Goal: Transaction & Acquisition: Purchase product/service

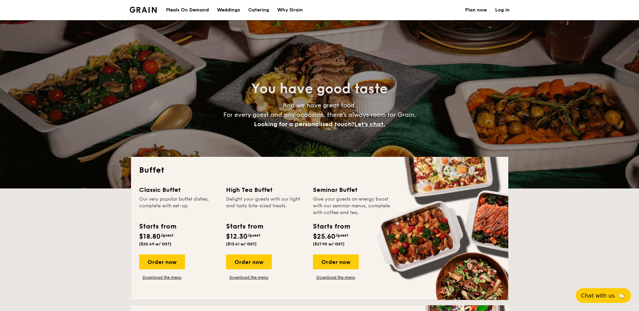
select select
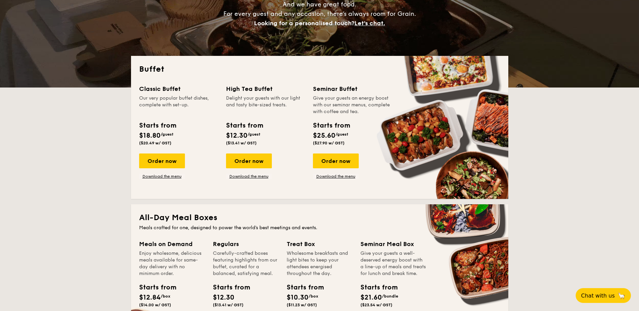
scroll to position [202, 0]
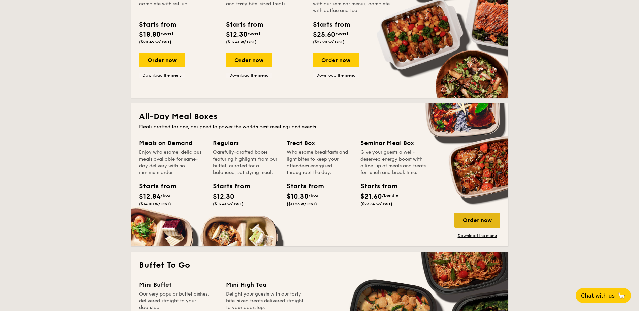
click at [473, 221] on div "Order now" at bounding box center [477, 220] width 46 height 15
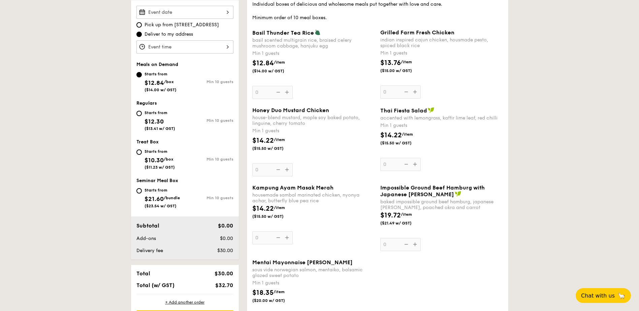
scroll to position [168, 0]
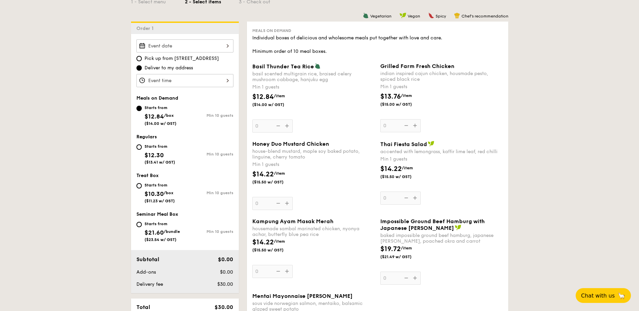
click at [413, 125] on div "Grilled Farm Fresh Chicken indian inspired cajun chicken, housmade pesto, spice…" at bounding box center [441, 97] width 123 height 69
click at [413, 125] on input "0" at bounding box center [400, 125] width 40 height 13
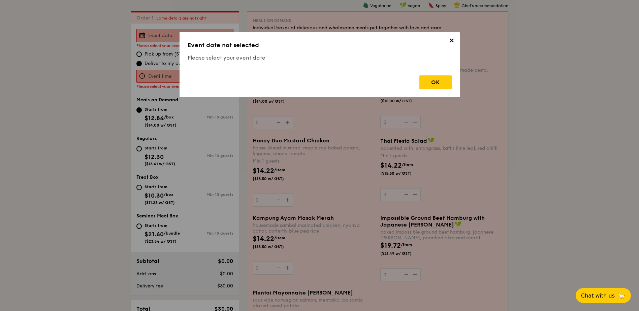
scroll to position [180, 0]
click at [437, 83] on div "OK" at bounding box center [435, 82] width 32 height 14
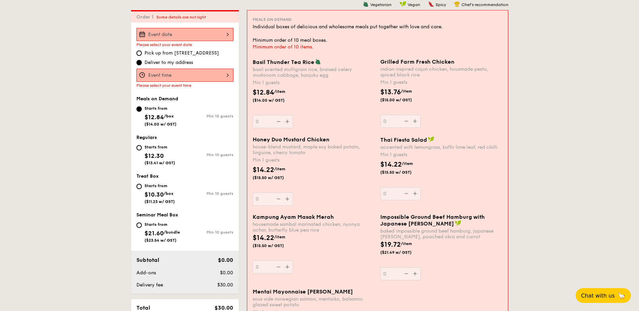
click at [138, 33] on div at bounding box center [184, 34] width 97 height 13
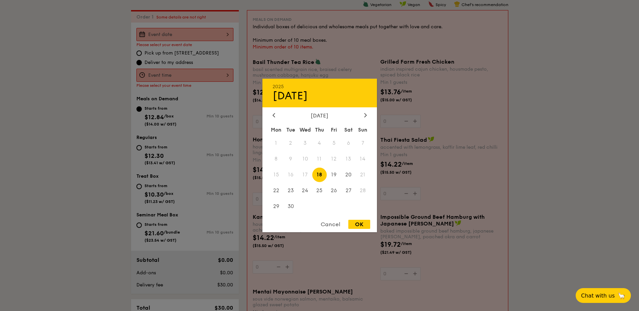
click at [305, 175] on span "17" at bounding box center [305, 175] width 14 height 14
click at [304, 176] on span "17" at bounding box center [305, 175] width 14 height 14
click at [273, 114] on icon at bounding box center [273, 115] width 3 height 4
click at [365, 115] on icon at bounding box center [365, 115] width 3 height 4
click at [302, 175] on span "17" at bounding box center [305, 175] width 14 height 14
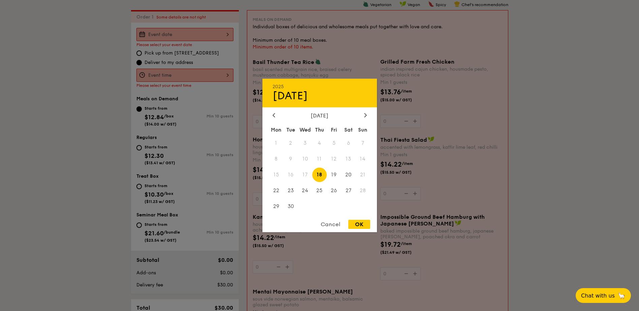
click at [357, 224] on div "OK" at bounding box center [359, 224] width 22 height 9
type input "Sep 18, 2025"
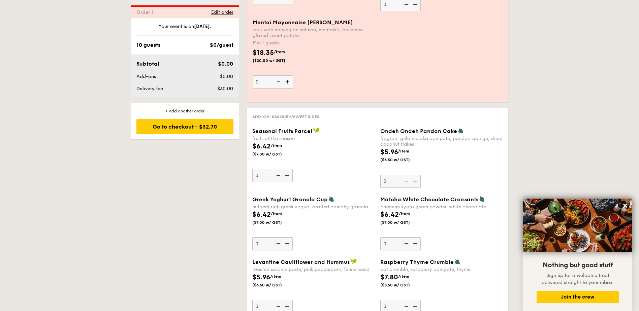
scroll to position [550, 0]
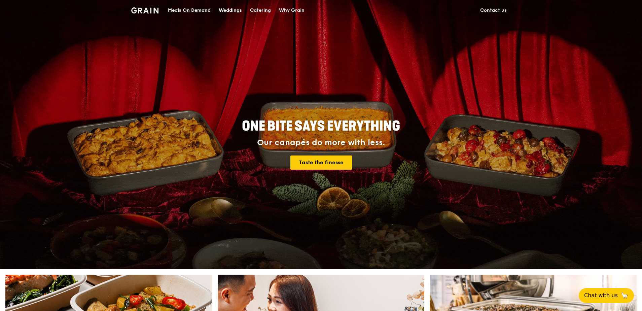
click at [261, 8] on div "Catering" at bounding box center [260, 10] width 21 height 20
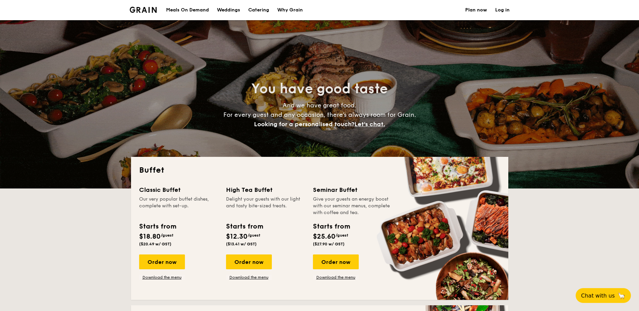
select select
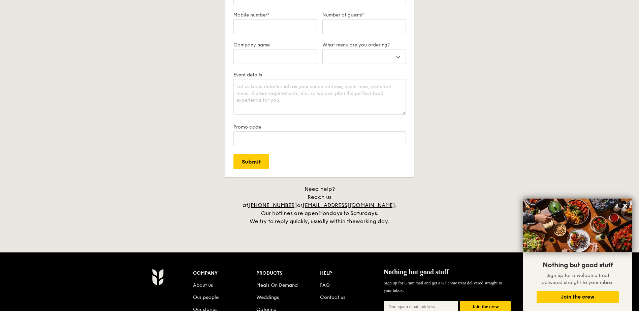
scroll to position [1347, 0]
